Goal: Check status: Check status

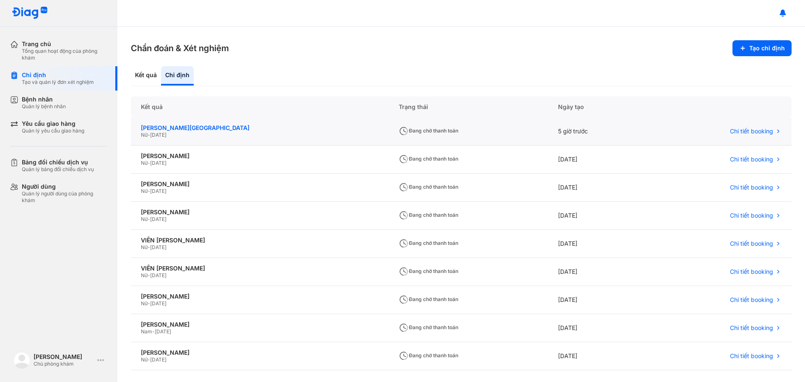
click at [231, 128] on div "[PERSON_NAME][GEOGRAPHIC_DATA]" at bounding box center [260, 128] width 238 height 8
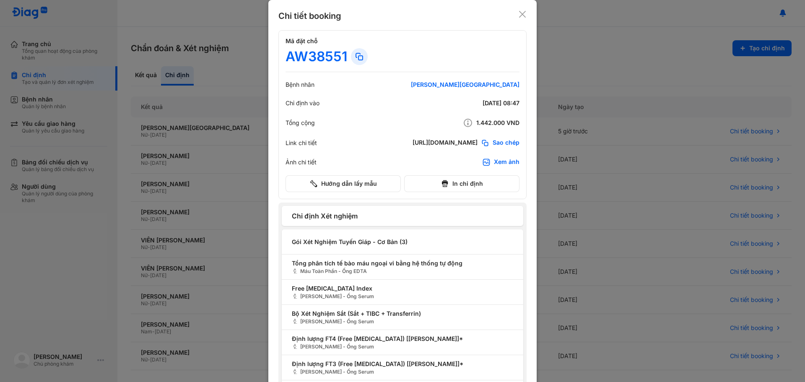
click at [519, 15] on use at bounding box center [522, 14] width 7 height 7
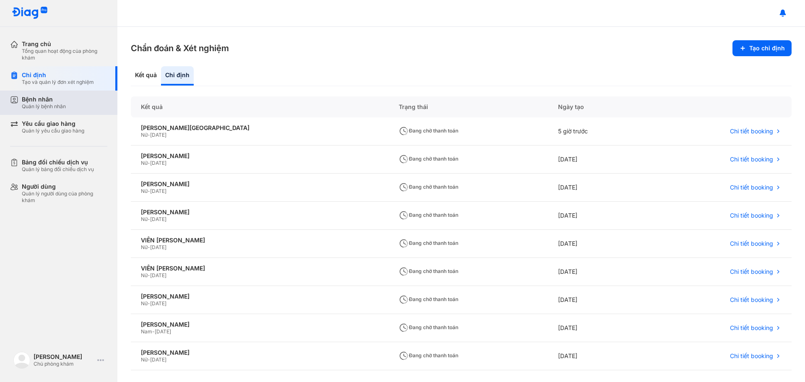
click at [43, 104] on div "Quản lý bệnh nhân" at bounding box center [44, 106] width 44 height 7
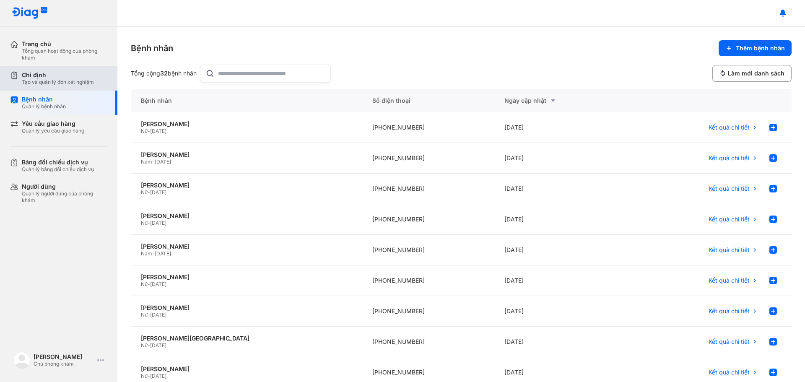
click at [67, 79] on div "Tạo và quản lý đơn xét nghiệm" at bounding box center [58, 82] width 72 height 7
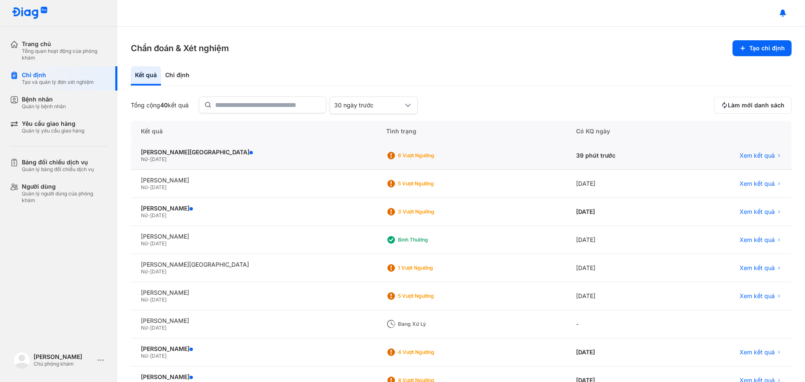
click at [398, 154] on div "6 Vượt ngưỡng" at bounding box center [431, 155] width 67 height 7
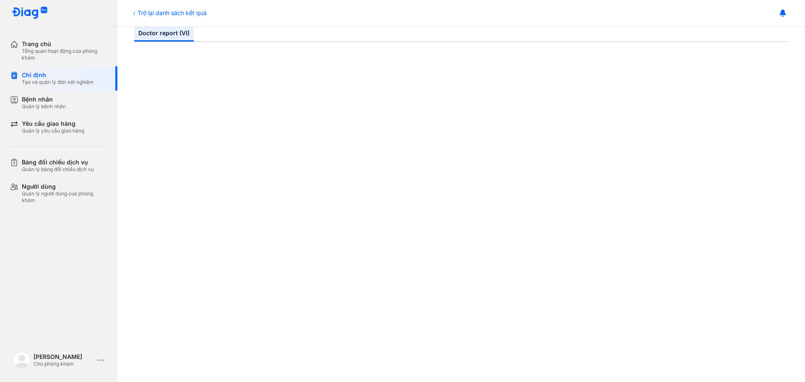
scroll to position [210, 0]
click at [66, 77] on div "Chỉ định" at bounding box center [58, 75] width 72 height 8
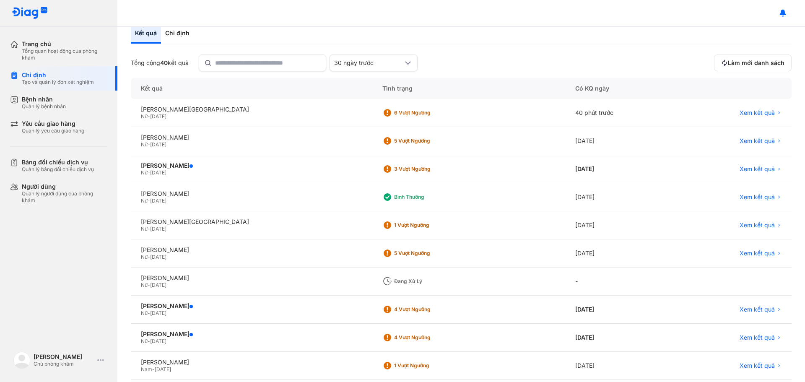
scroll to position [83, 0]
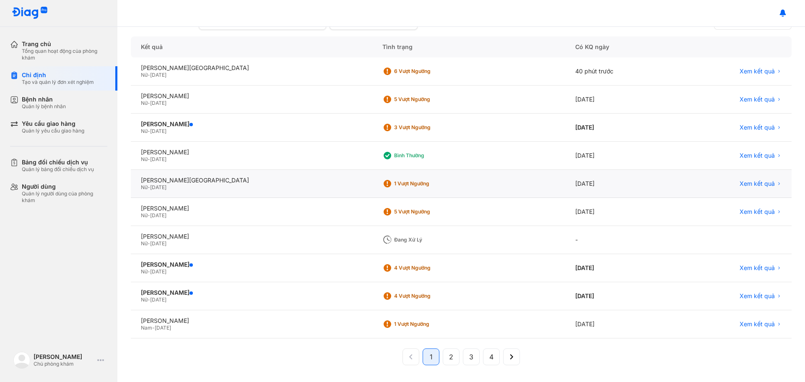
click at [394, 180] on div "1 Vượt ngưỡng" at bounding box center [427, 183] width 67 height 7
